Goal: Task Accomplishment & Management: Use online tool/utility

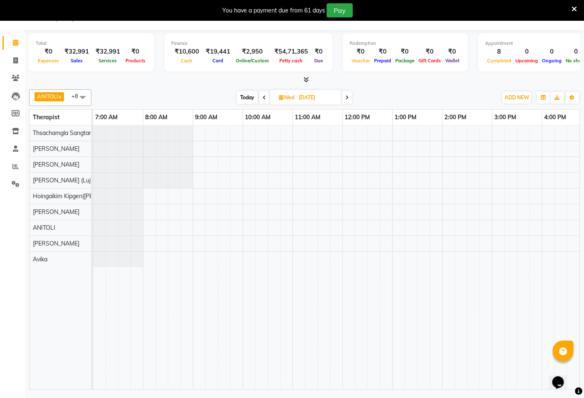
click at [250, 100] on span "Today" at bounding box center [247, 97] width 21 height 13
type input "02-09-2025"
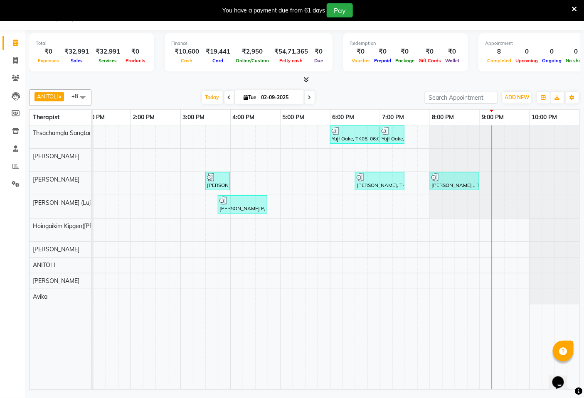
scroll to position [0, 319]
click at [473, 173] on div at bounding box center [504, 183] width 149 height 23
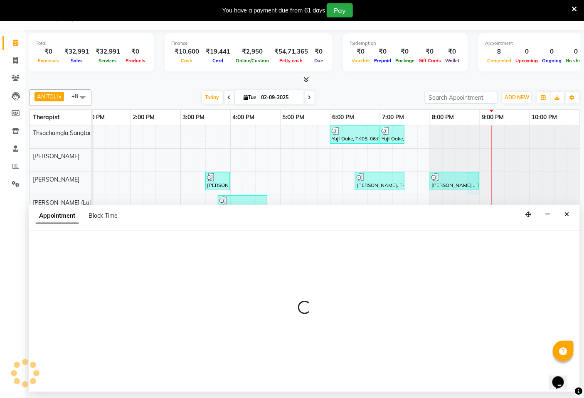
select select "49491"
select select "1245"
select select "tentative"
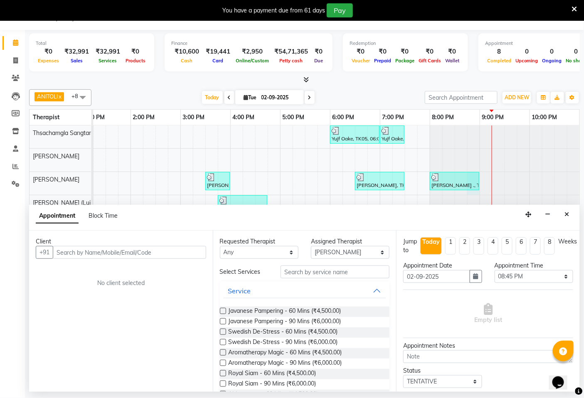
click at [65, 254] on input "text" at bounding box center [129, 252] width 153 height 13
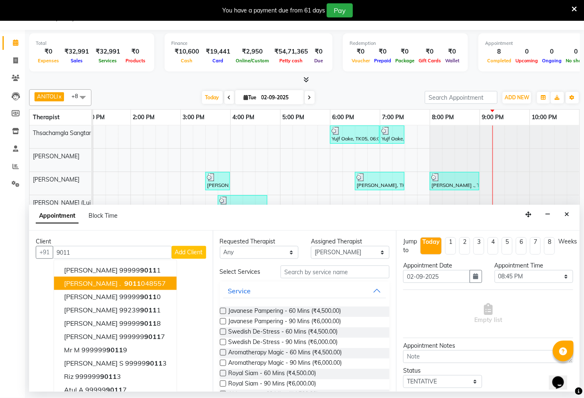
click at [124, 284] on span "9011" at bounding box center [132, 283] width 17 height 8
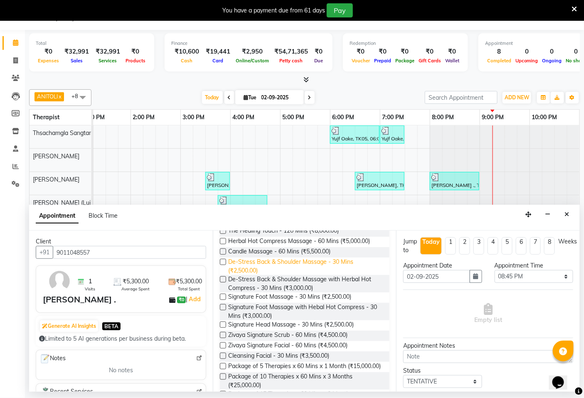
scroll to position [231, 0]
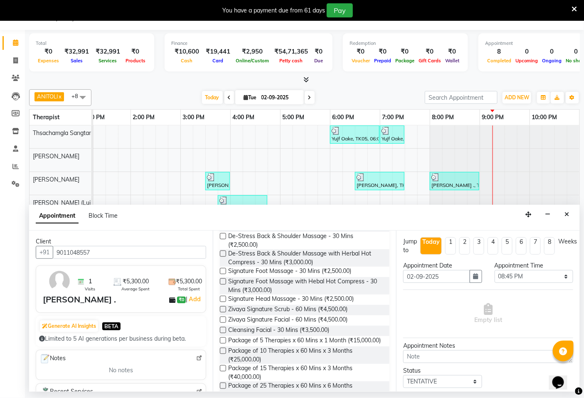
type input "9011048557"
click at [222, 271] on label at bounding box center [223, 271] width 6 height 6
click at [222, 271] on input "checkbox" at bounding box center [222, 271] width 5 height 5
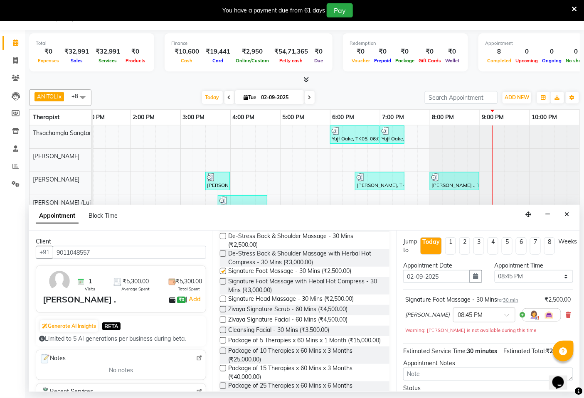
checkbox input "false"
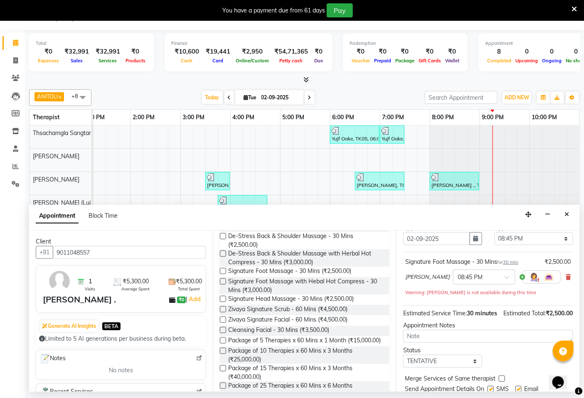
scroll to position [75, 0]
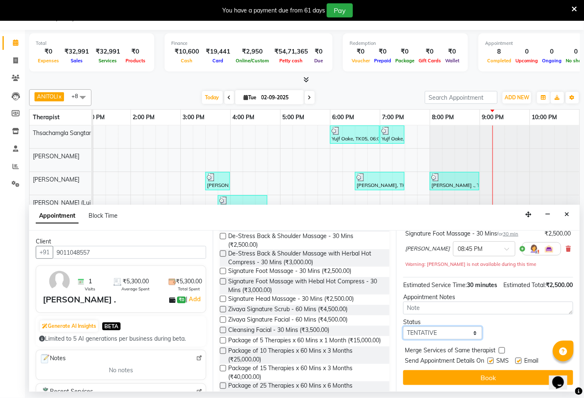
click at [431, 333] on select "Select TENTATIVE CONFIRM CHECK-IN UPCOMING" at bounding box center [442, 333] width 79 height 13
select select "confirm booking"
click at [403, 327] on select "Select TENTATIVE CONFIRM CHECK-IN UPCOMING" at bounding box center [442, 333] width 79 height 13
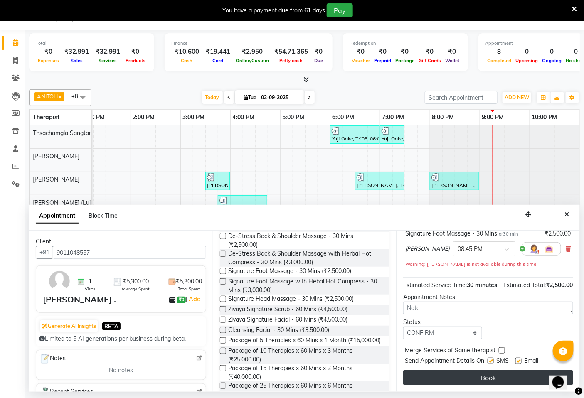
click at [477, 375] on button "Book" at bounding box center [488, 378] width 170 height 15
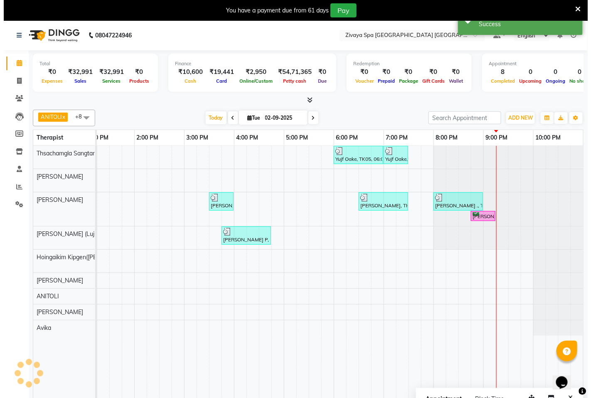
scroll to position [0, 0]
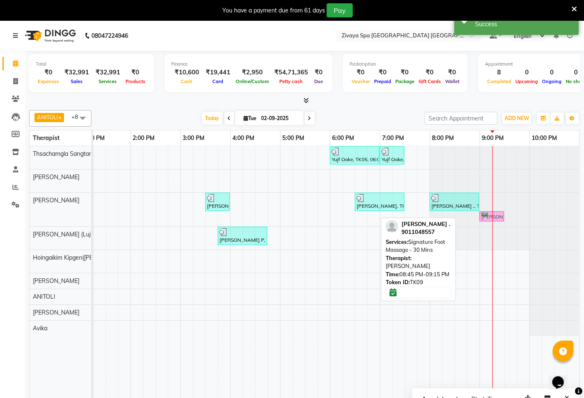
drag, startPoint x: 476, startPoint y: 219, endPoint x: 491, endPoint y: 196, distance: 27.0
click at [491, 196] on div "Naveen ., TK03, 03:30 PM-04:00 PM, Signature Head Massage - 30 Mins [PERSON_NAM…" at bounding box center [180, 210] width 798 height 34
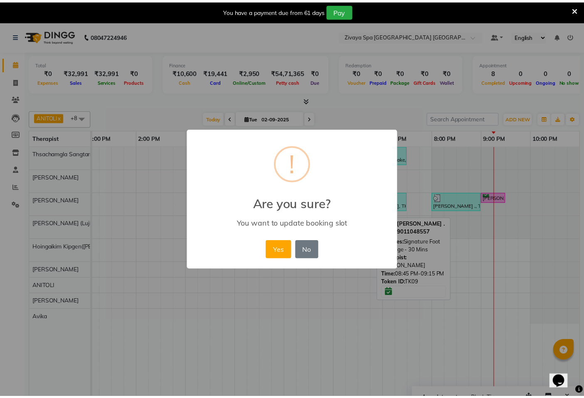
scroll to position [0, 305]
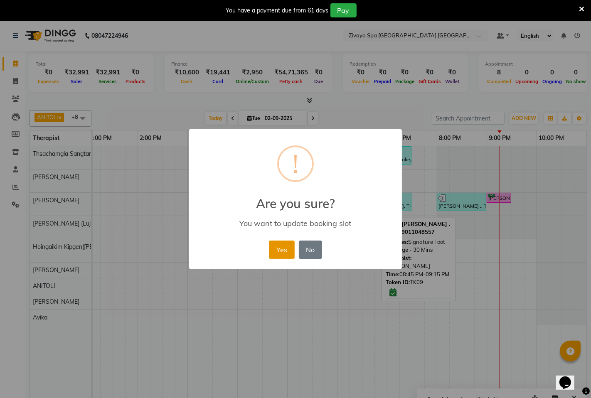
click at [292, 248] on button "Yes" at bounding box center [281, 250] width 25 height 18
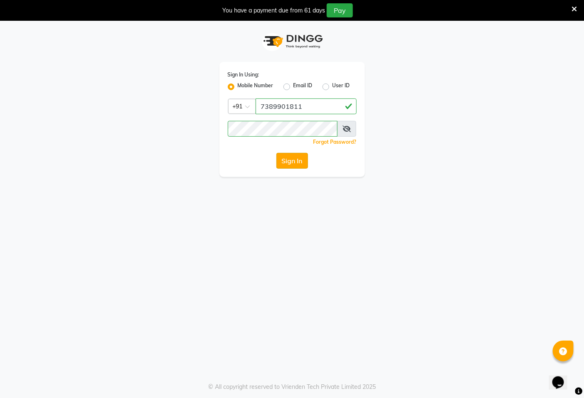
click at [293, 158] on button "Sign In" at bounding box center [293, 161] width 32 height 16
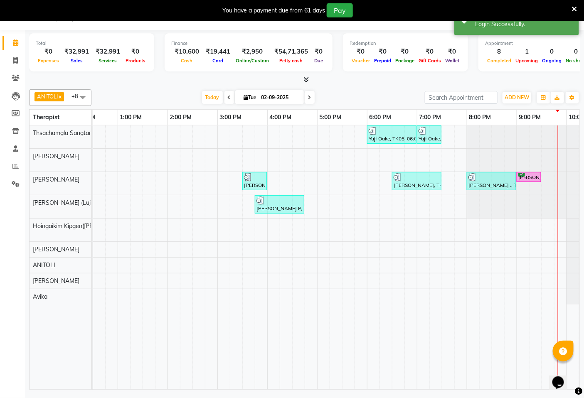
scroll to position [0, 312]
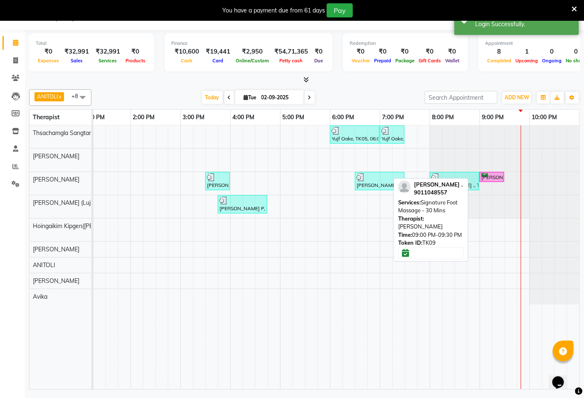
click at [483, 178] on div "[PERSON_NAME] ., TK09, 09:00 PM-09:30 PM, Signature Foot Massage - 30 Mins" at bounding box center [492, 177] width 23 height 8
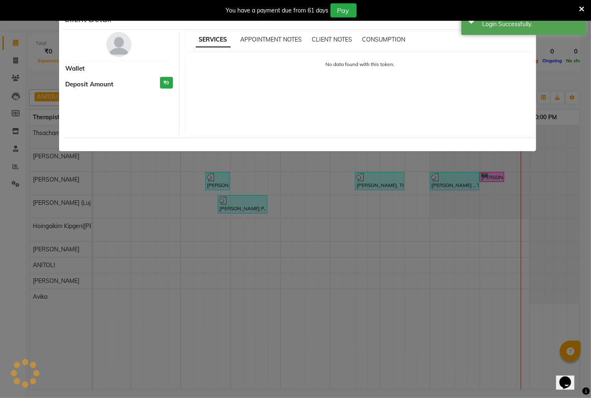
select select "6"
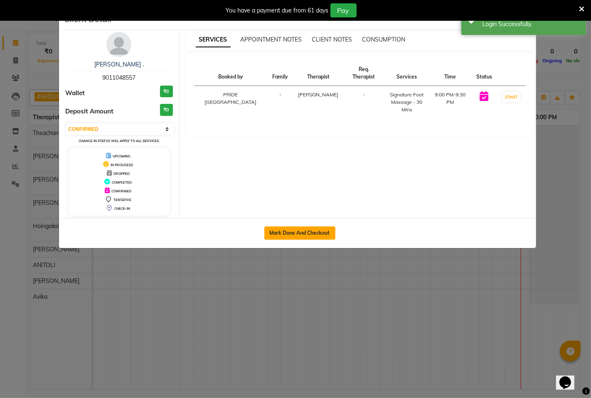
click at [296, 235] on button "Mark Done And Checkout" at bounding box center [299, 233] width 71 height 13
select select "service"
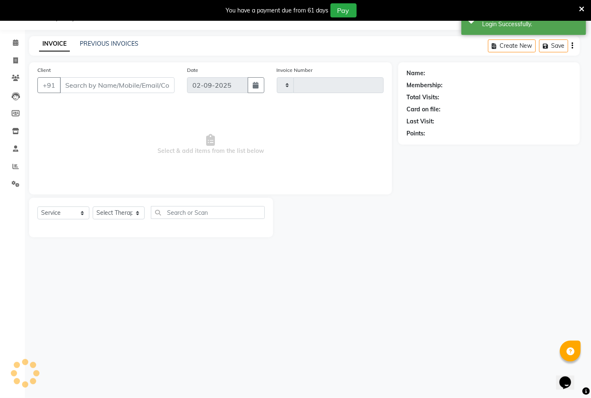
type input "1466"
select select "6501"
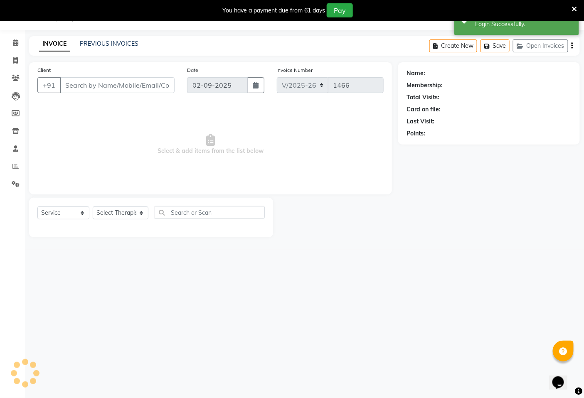
type input "9011048557"
select select "49491"
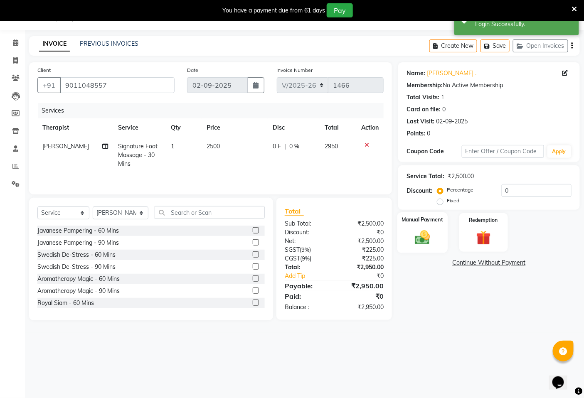
click at [425, 240] on img at bounding box center [422, 237] width 25 height 17
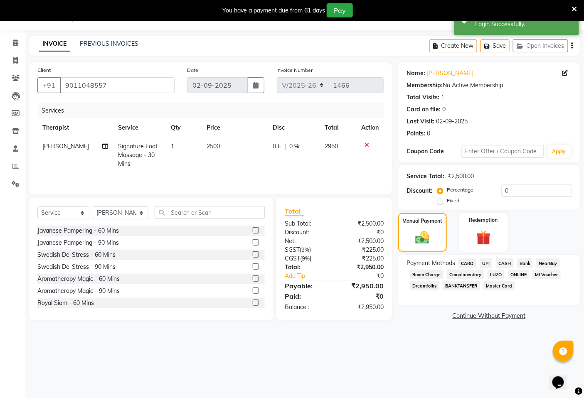
click at [506, 265] on span "CASH" at bounding box center [505, 264] width 18 height 10
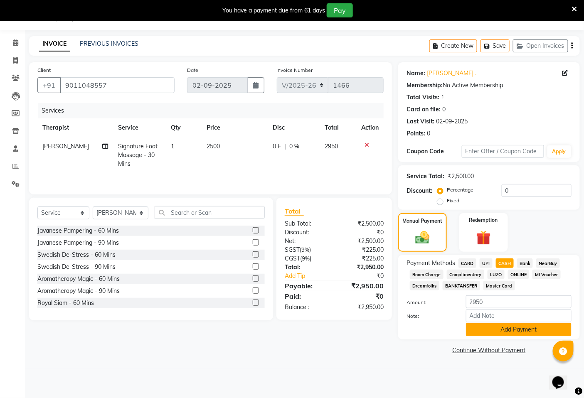
click at [507, 330] on button "Add Payment" at bounding box center [519, 330] width 106 height 13
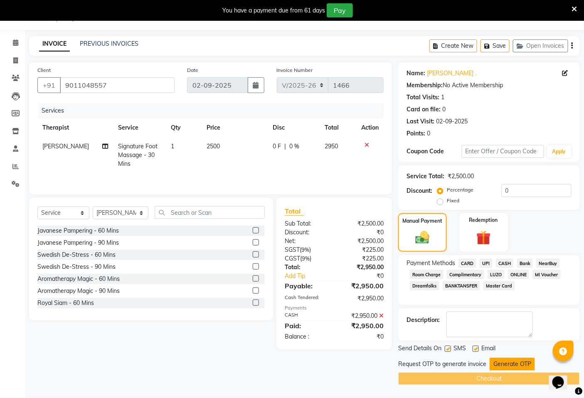
click at [508, 362] on button "Generate OTP" at bounding box center [512, 364] width 45 height 13
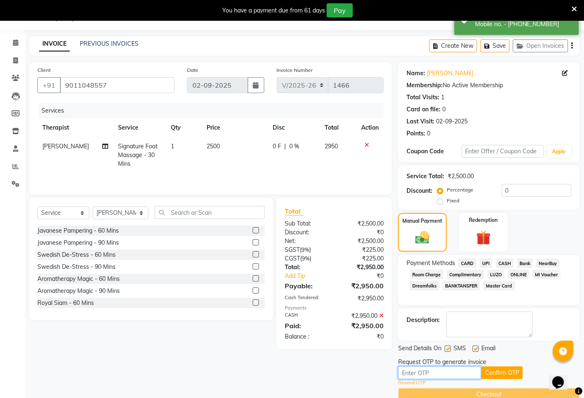
click at [417, 372] on input "text" at bounding box center [439, 373] width 83 height 13
click at [421, 372] on input "text" at bounding box center [439, 373] width 83 height 13
click at [400, 369] on input "text" at bounding box center [439, 373] width 83 height 13
type input "1"
type input "5873"
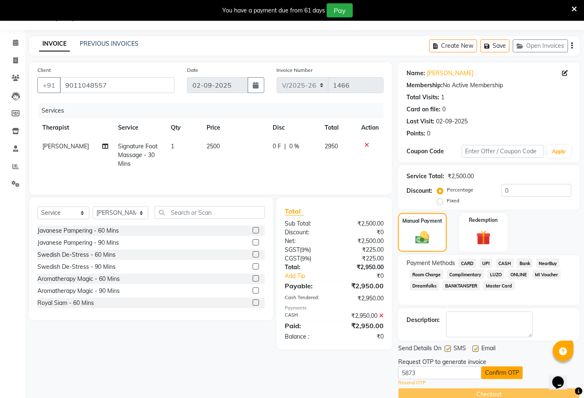
click at [506, 374] on button "Confirm OTP" at bounding box center [503, 373] width 42 height 13
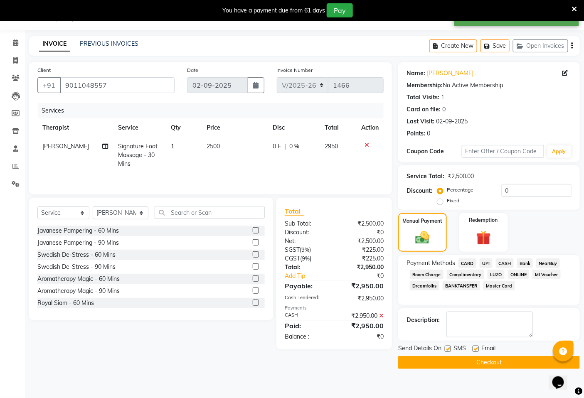
click at [497, 360] on button "Checkout" at bounding box center [489, 362] width 182 height 13
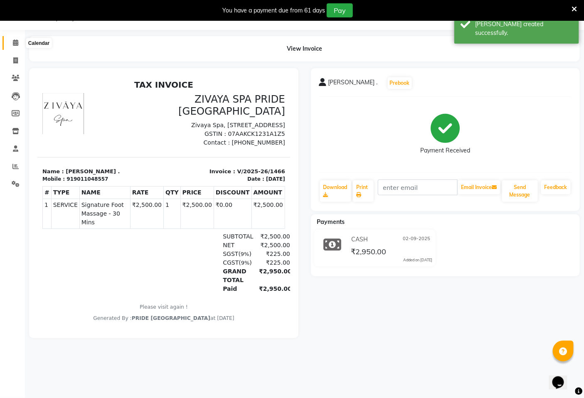
click at [17, 42] on icon at bounding box center [15, 43] width 5 height 6
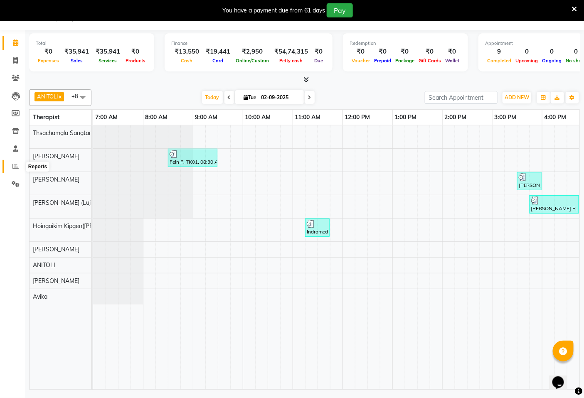
click at [17, 165] on icon at bounding box center [15, 166] width 6 height 6
